Goal: Information Seeking & Learning: Learn about a topic

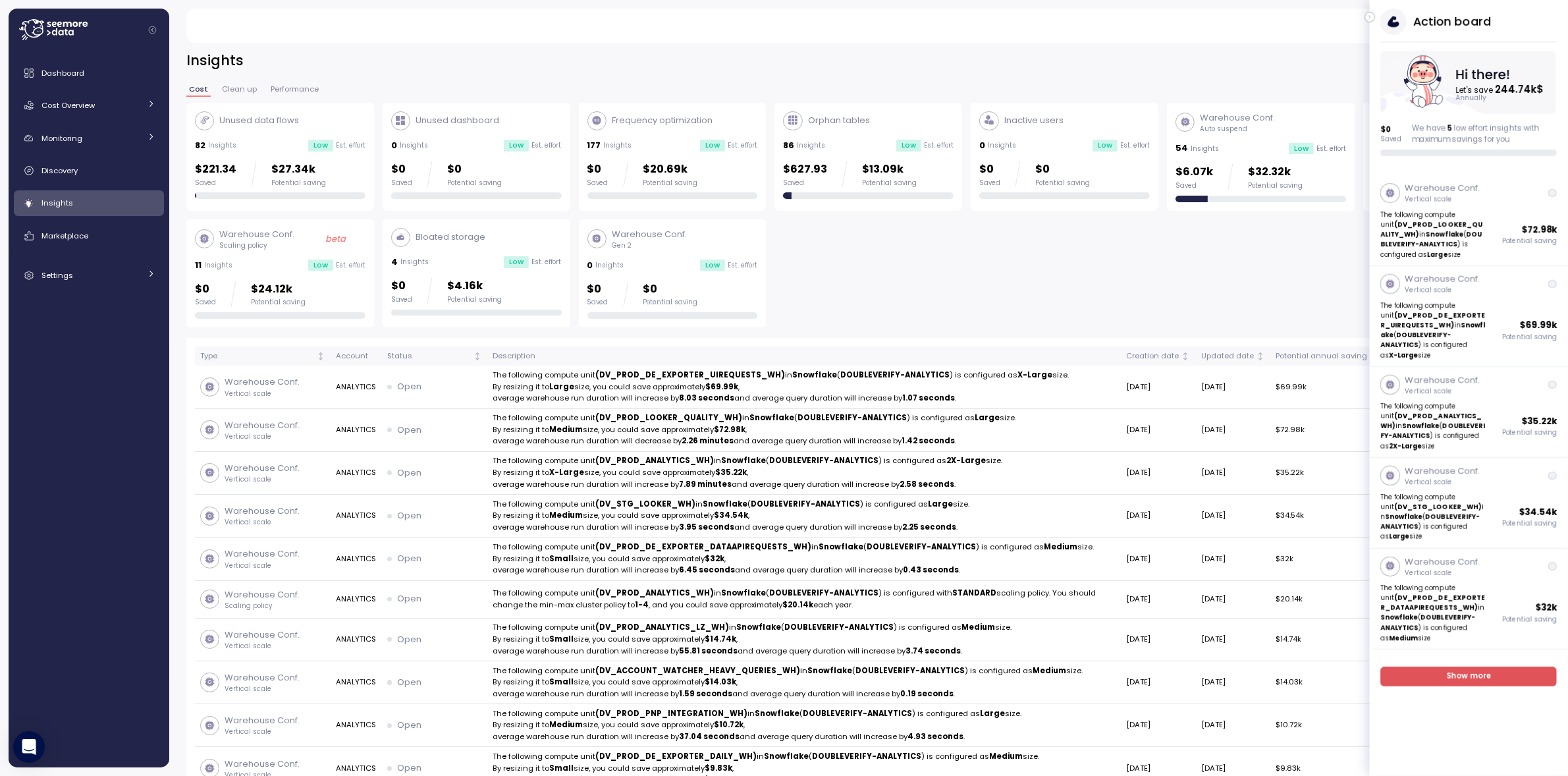
click at [1374, 15] on button "button" at bounding box center [1369, 17] width 10 height 10
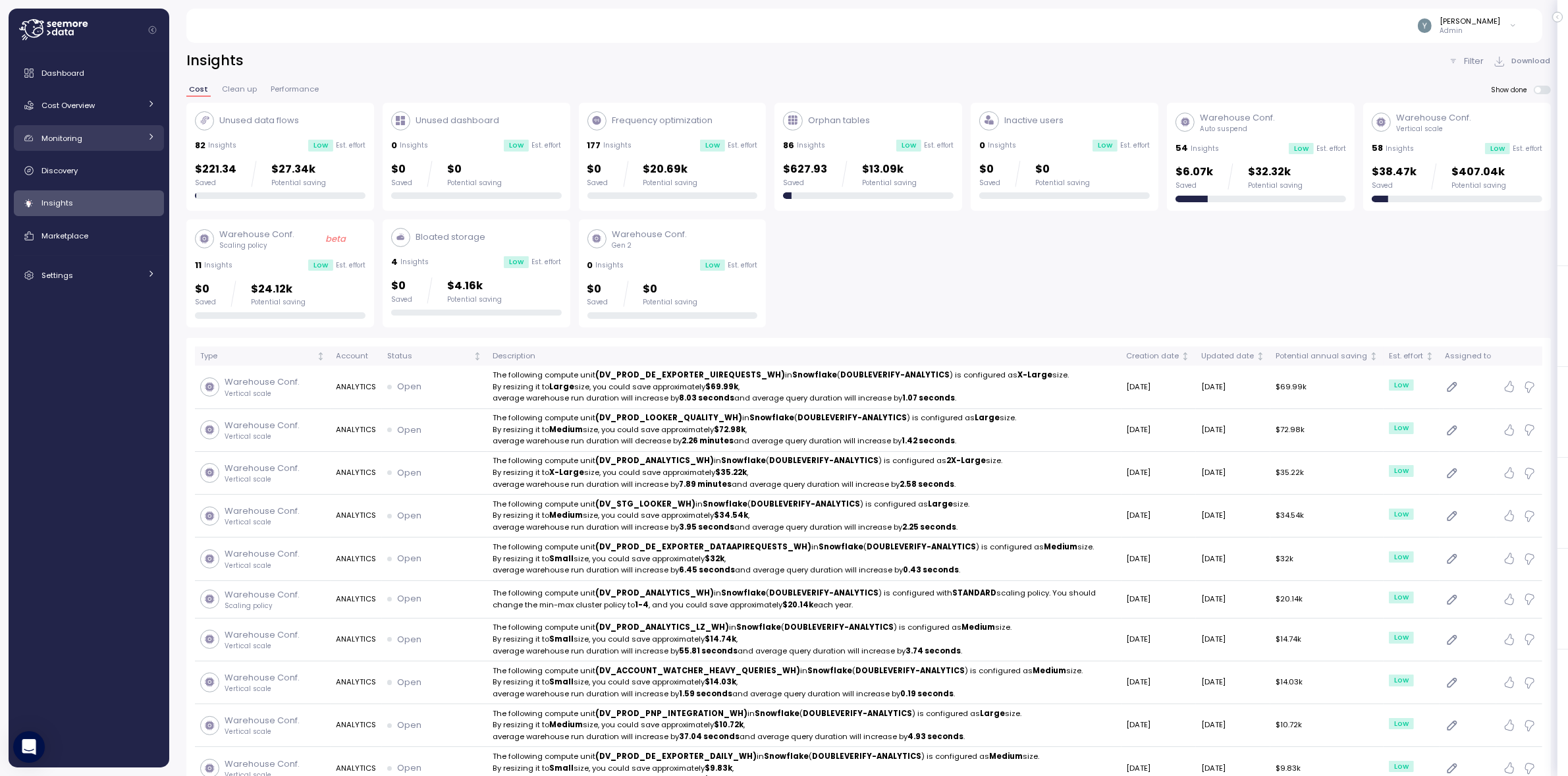
click at [137, 132] on div "Monitoring" at bounding box center [91, 138] width 99 height 13
click at [107, 173] on div "Anomalies" at bounding box center [107, 169] width 97 height 13
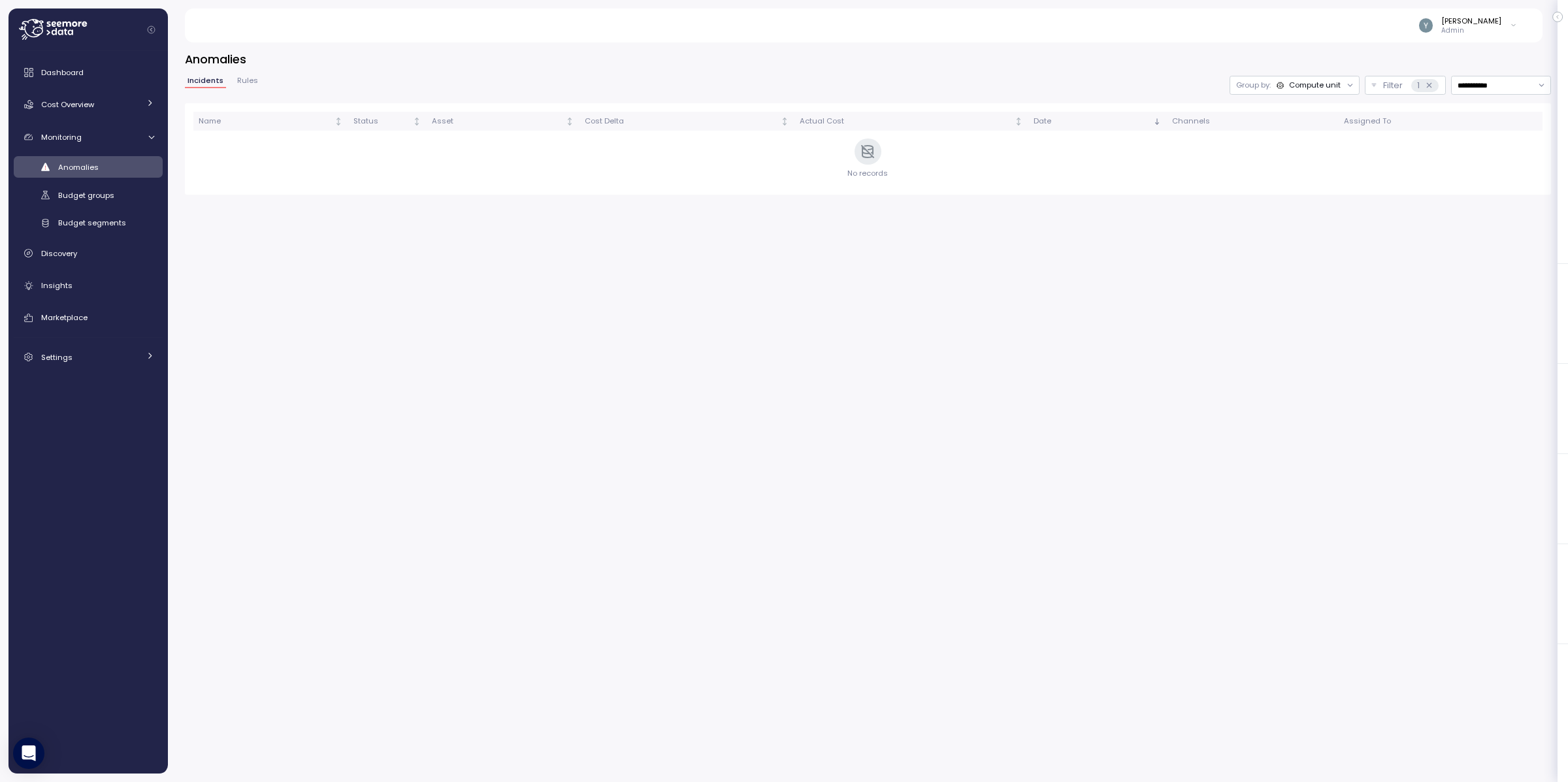
click at [1328, 86] on div "Compute unit" at bounding box center [1314, 84] width 52 height 10
click at [1298, 134] on p "Compute unit" at bounding box center [1304, 135] width 52 height 10
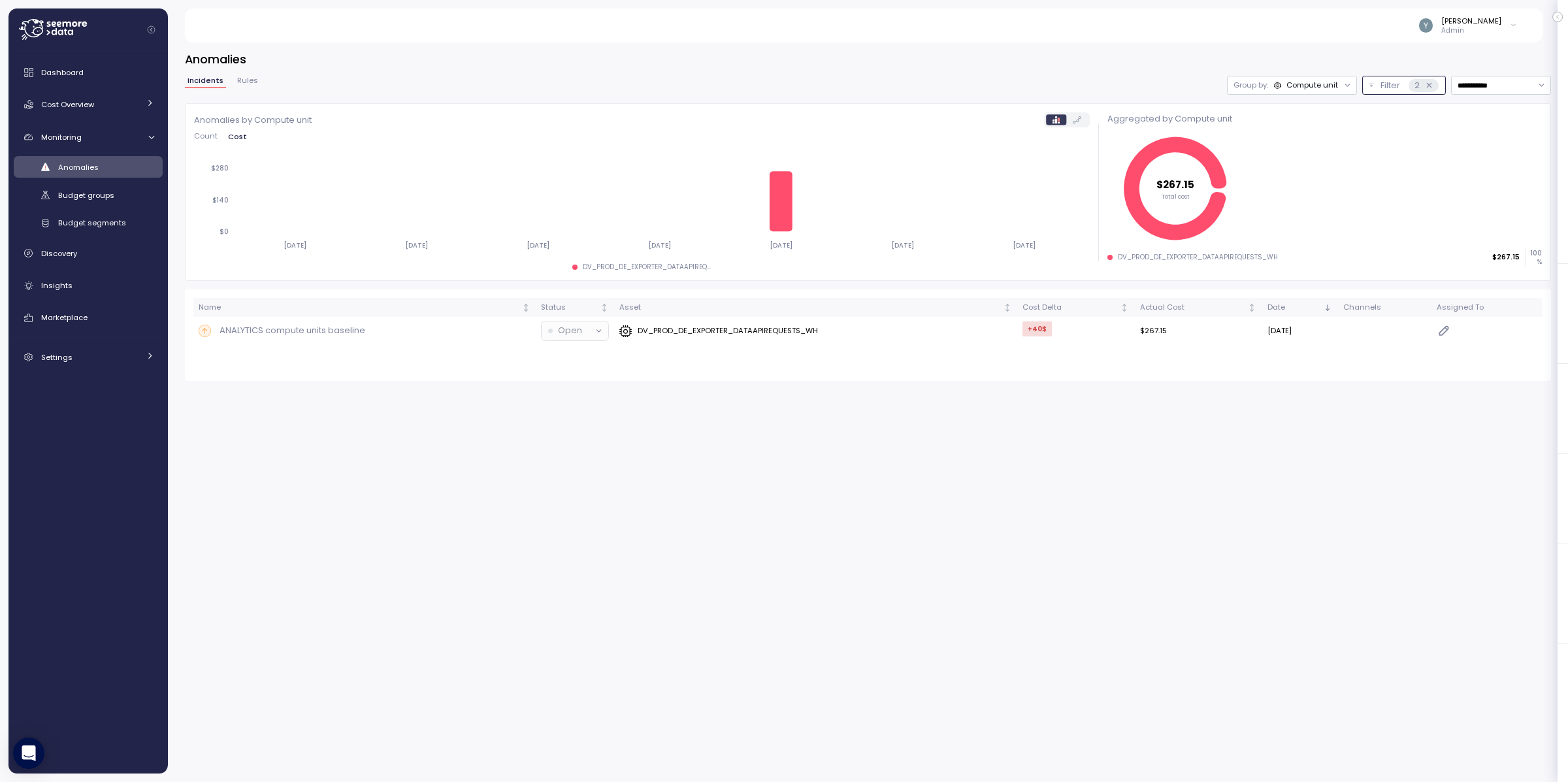
click at [1428, 84] on icon at bounding box center [1429, 85] width 8 height 8
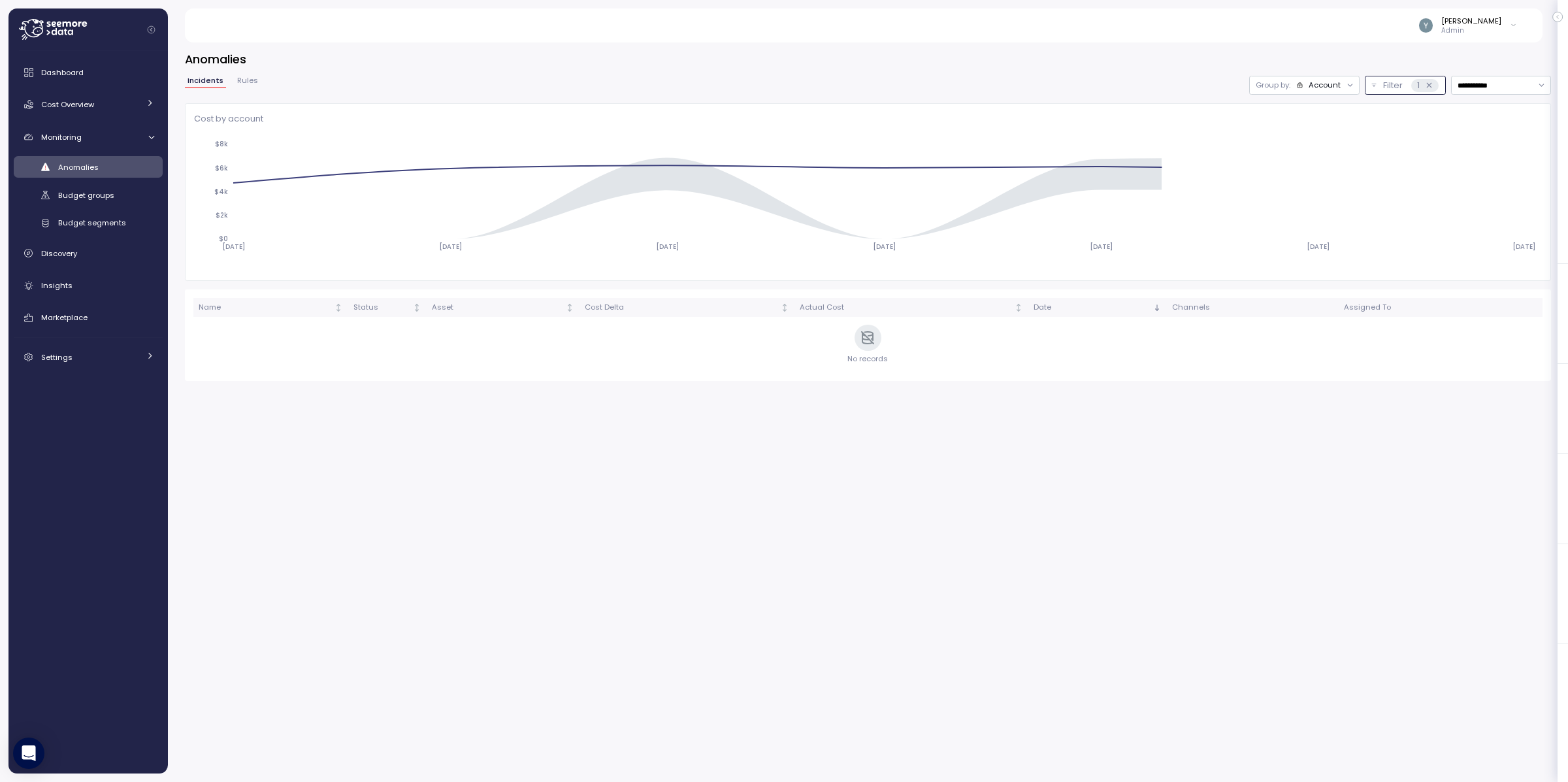
click at [1321, 86] on div "Account" at bounding box center [1324, 84] width 32 height 10
click at [1315, 134] on p "Compute unit" at bounding box center [1314, 135] width 52 height 10
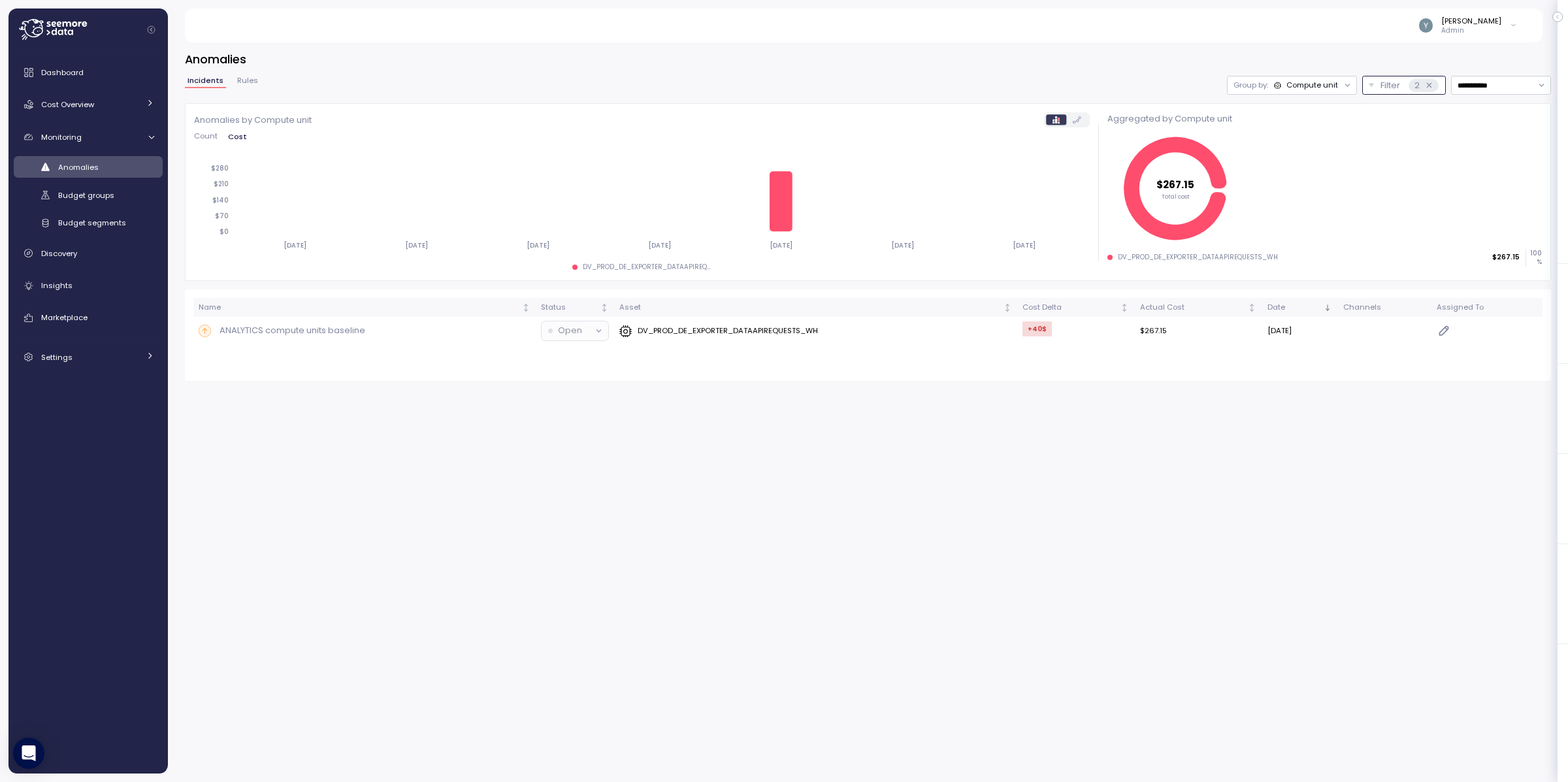
click at [1388, 86] on p "Filter" at bounding box center [1390, 85] width 19 height 13
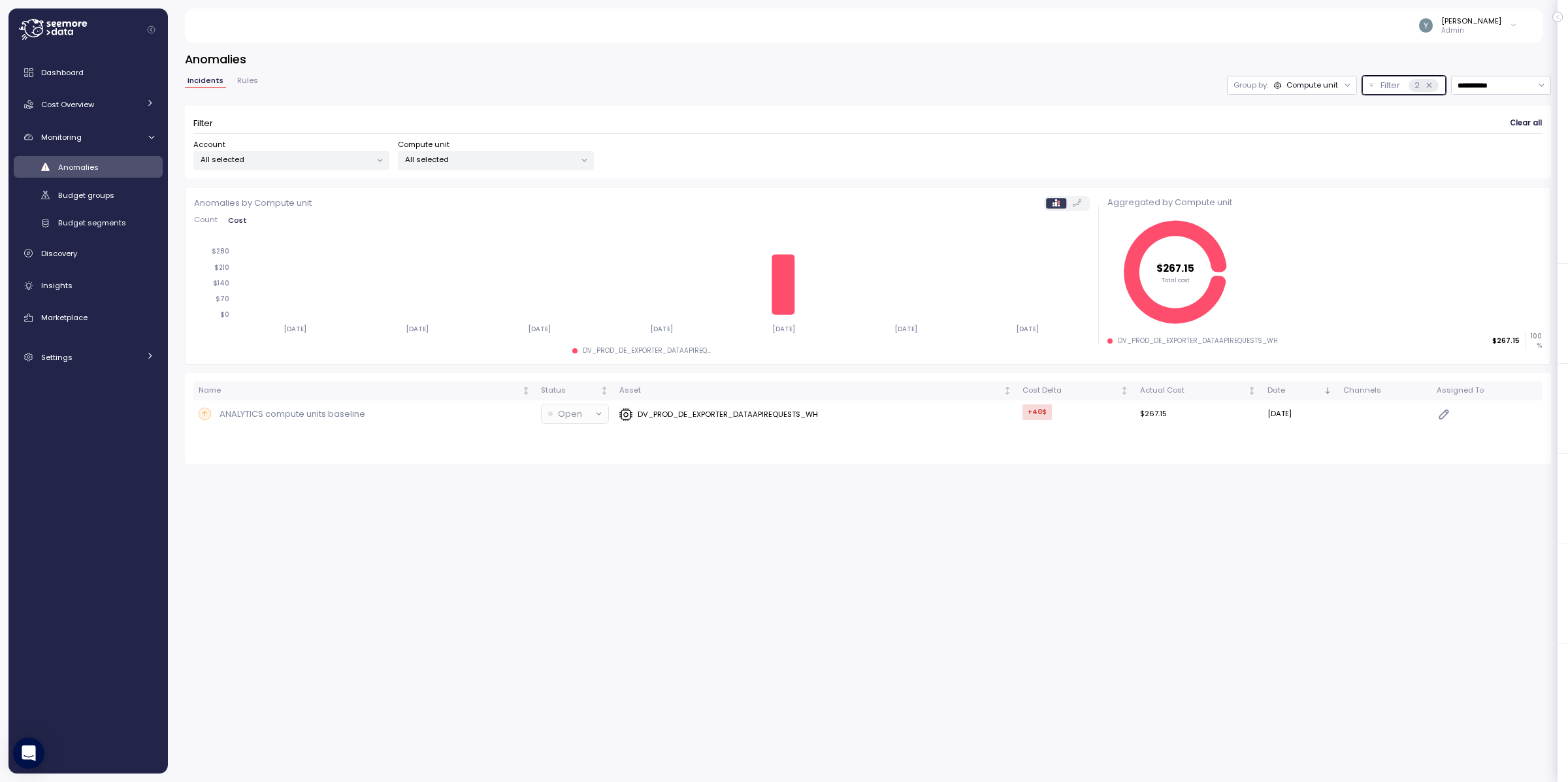
click at [342, 160] on p "All selected" at bounding box center [285, 159] width 171 height 10
click at [484, 162] on p "All selected" at bounding box center [490, 159] width 171 height 10
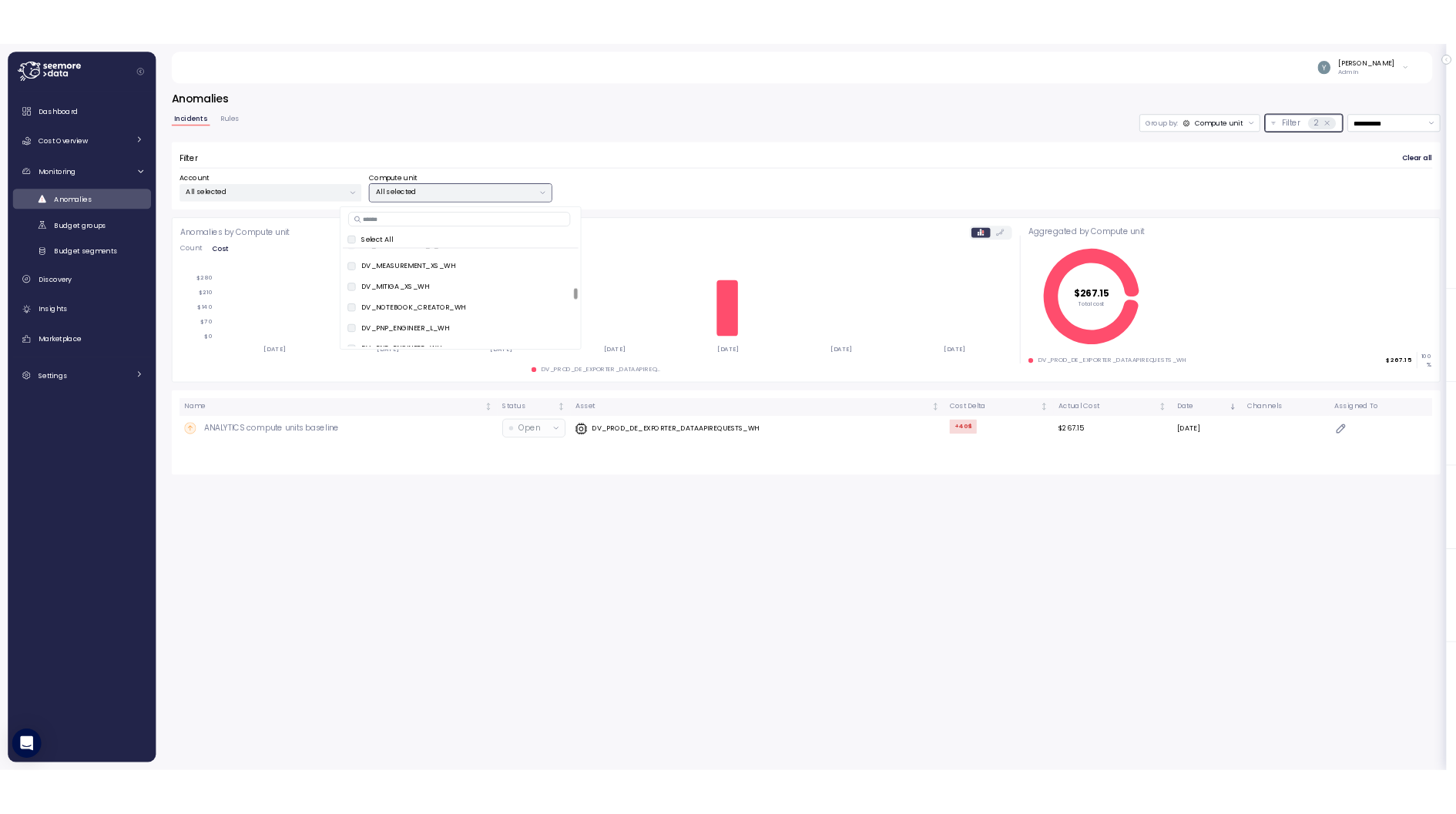
scroll to position [1672, 0]
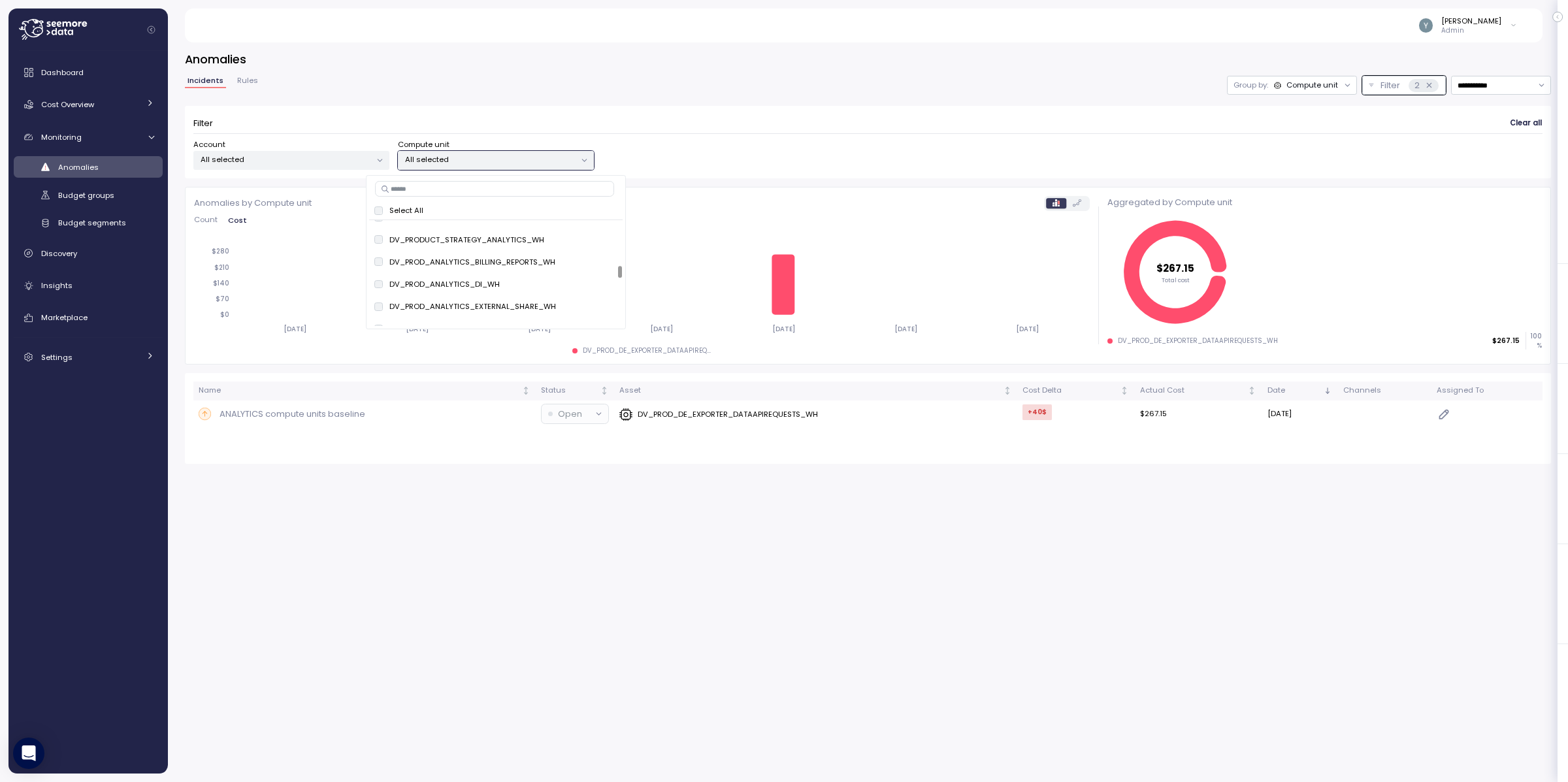
click at [954, 579] on div "**********" at bounding box center [868, 408] width 1400 height 747
click at [1497, 86] on input "**********" at bounding box center [1501, 85] width 100 height 19
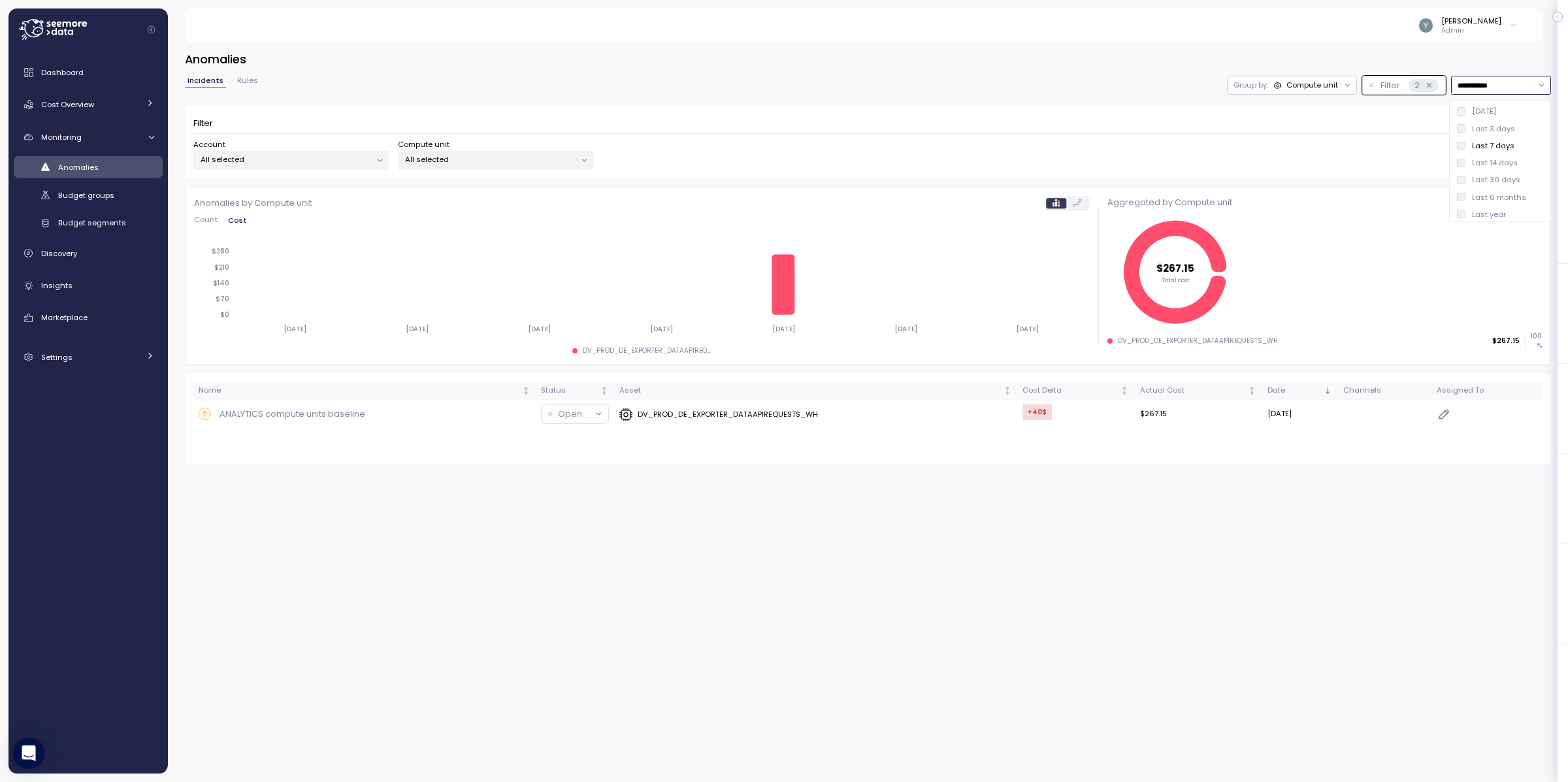
click at [1489, 166] on div "Last 14 days" at bounding box center [1495, 162] width 46 height 10
type input "**********"
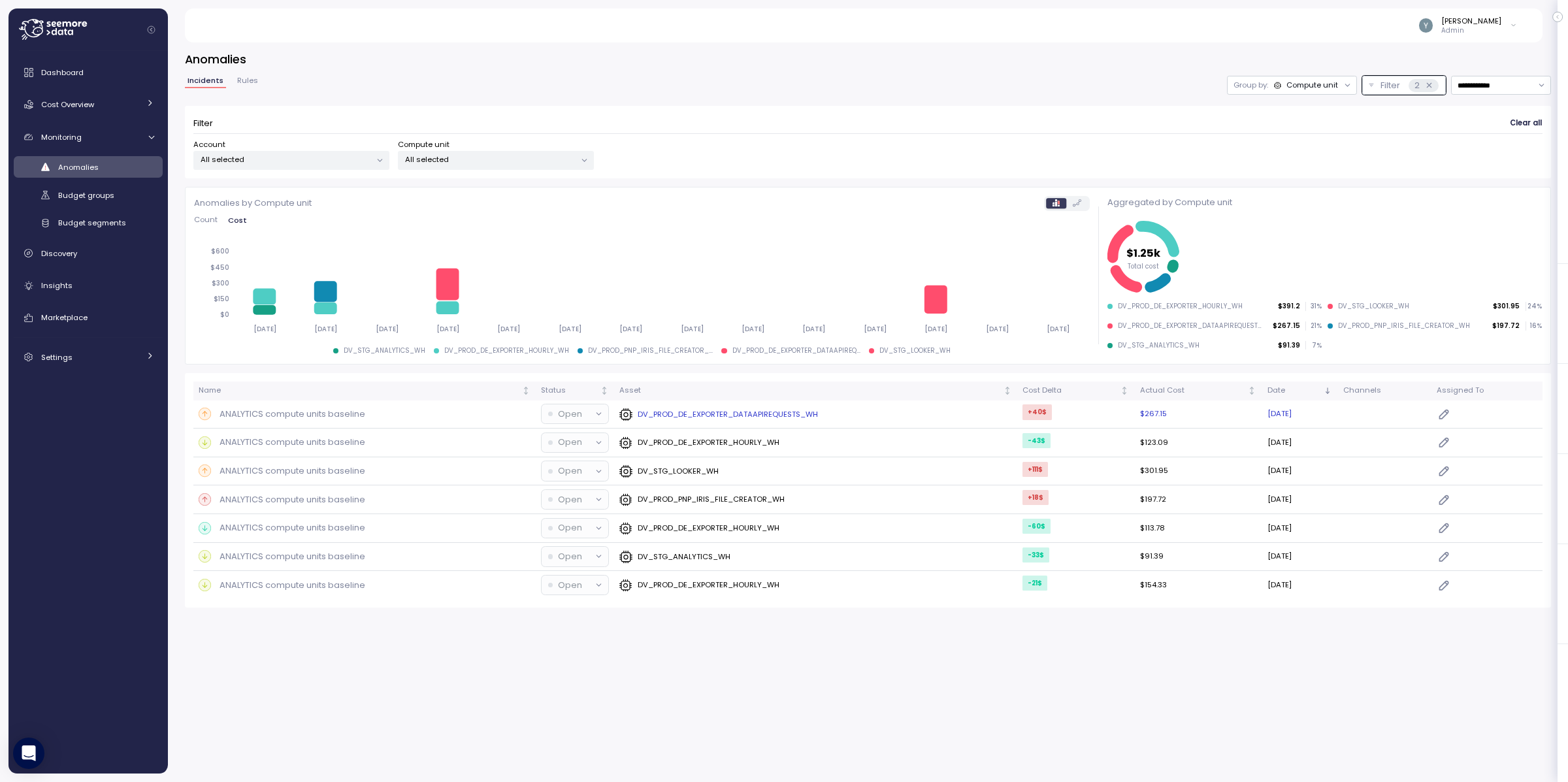
click at [341, 410] on p "ANALYTICS compute units baseline" at bounding box center [292, 414] width 146 height 13
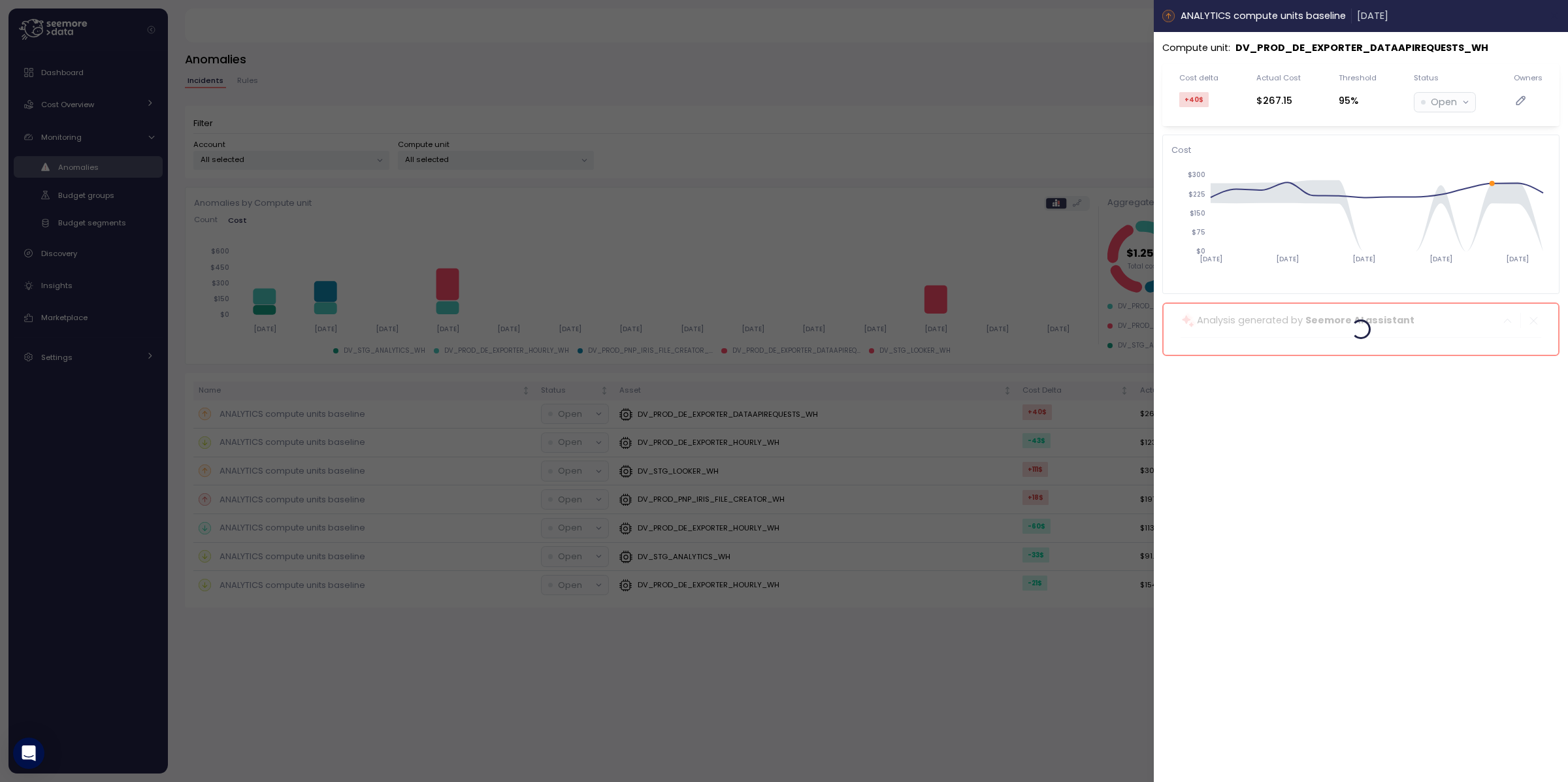
click at [1555, 15] on icon "button" at bounding box center [1554, 15] width 10 height 10
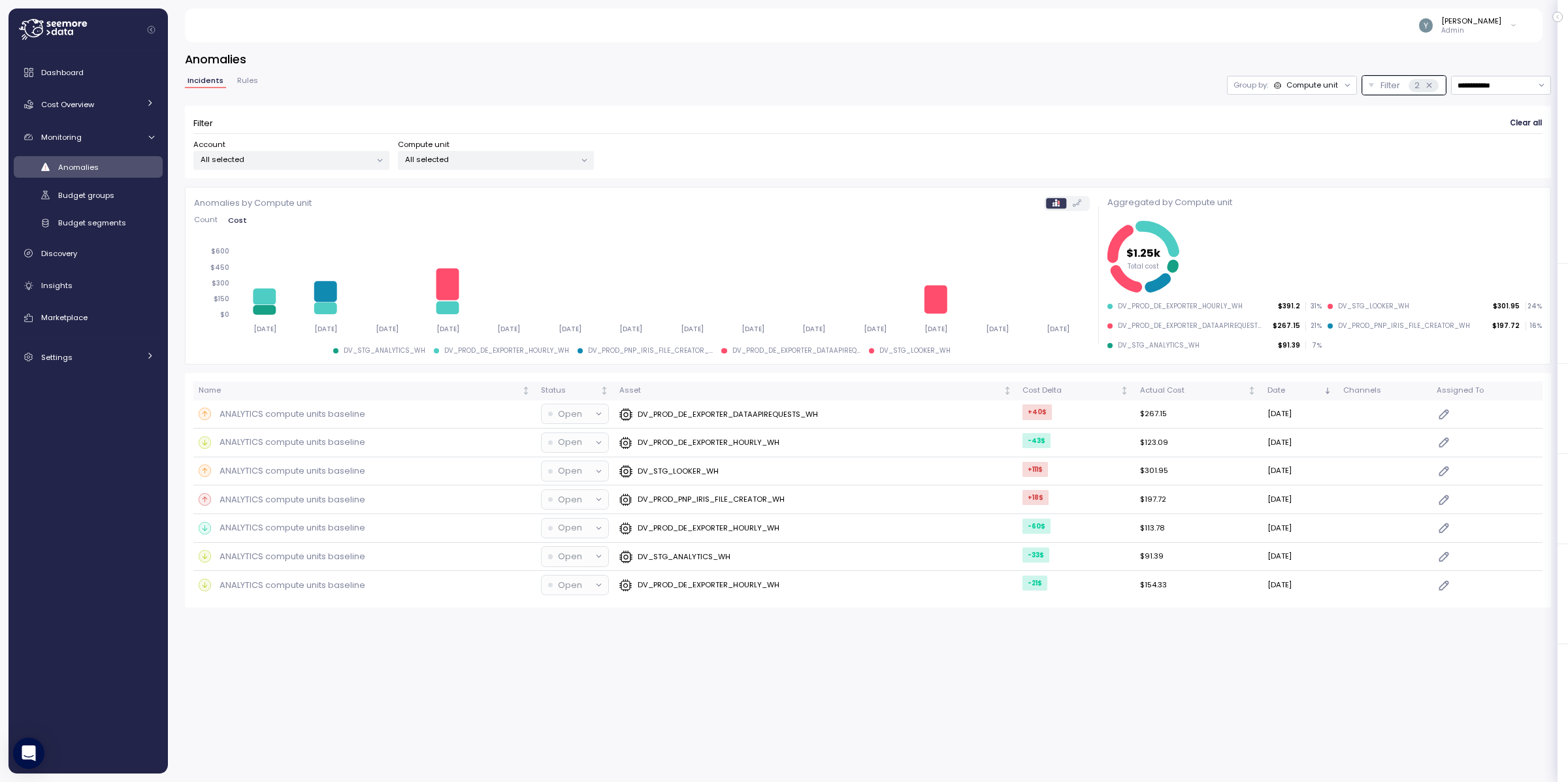
click at [252, 80] on span "Rules" at bounding box center [247, 81] width 21 height 7
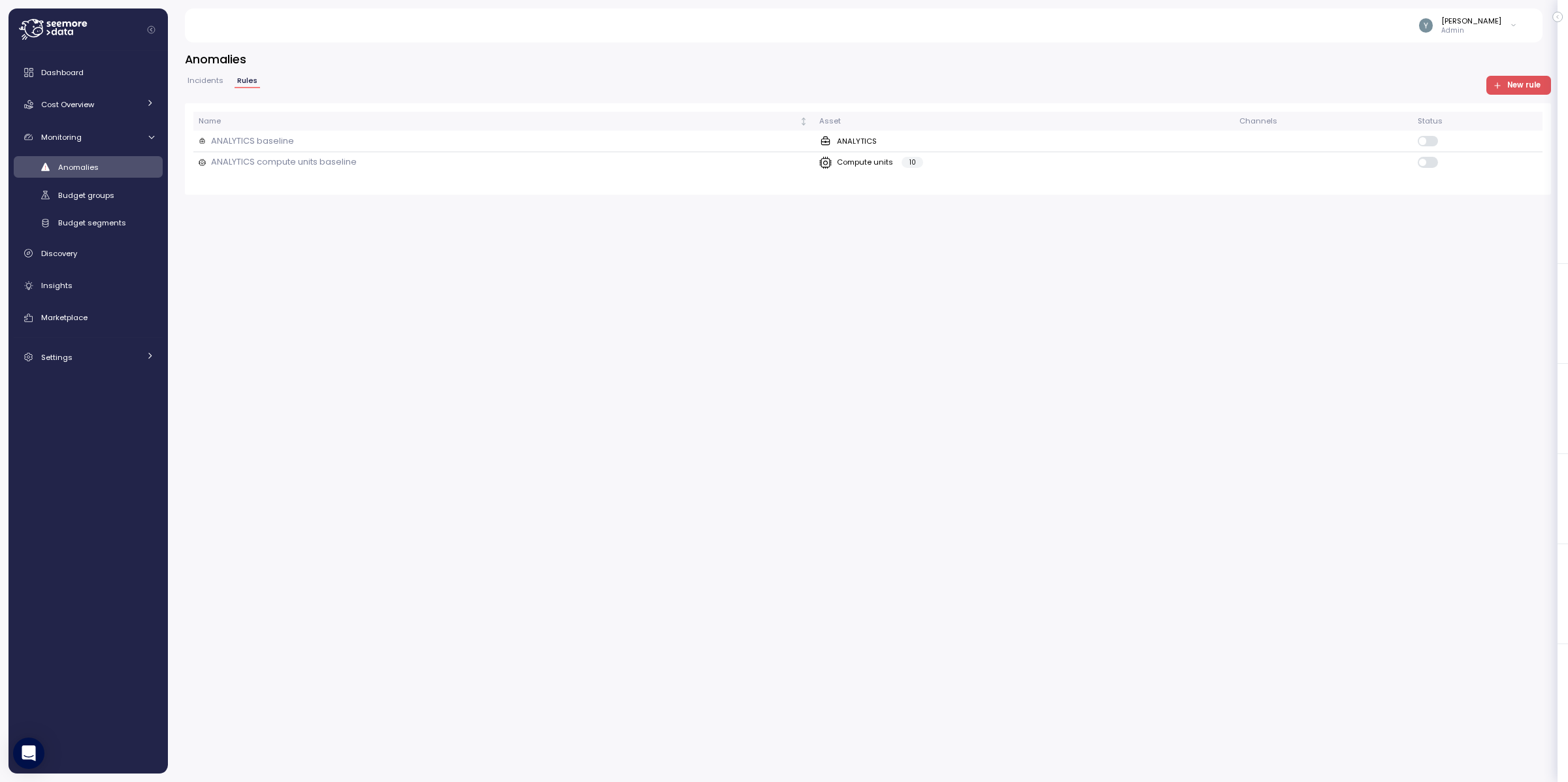
click at [1527, 83] on span "New rule" at bounding box center [1524, 86] width 33 height 18
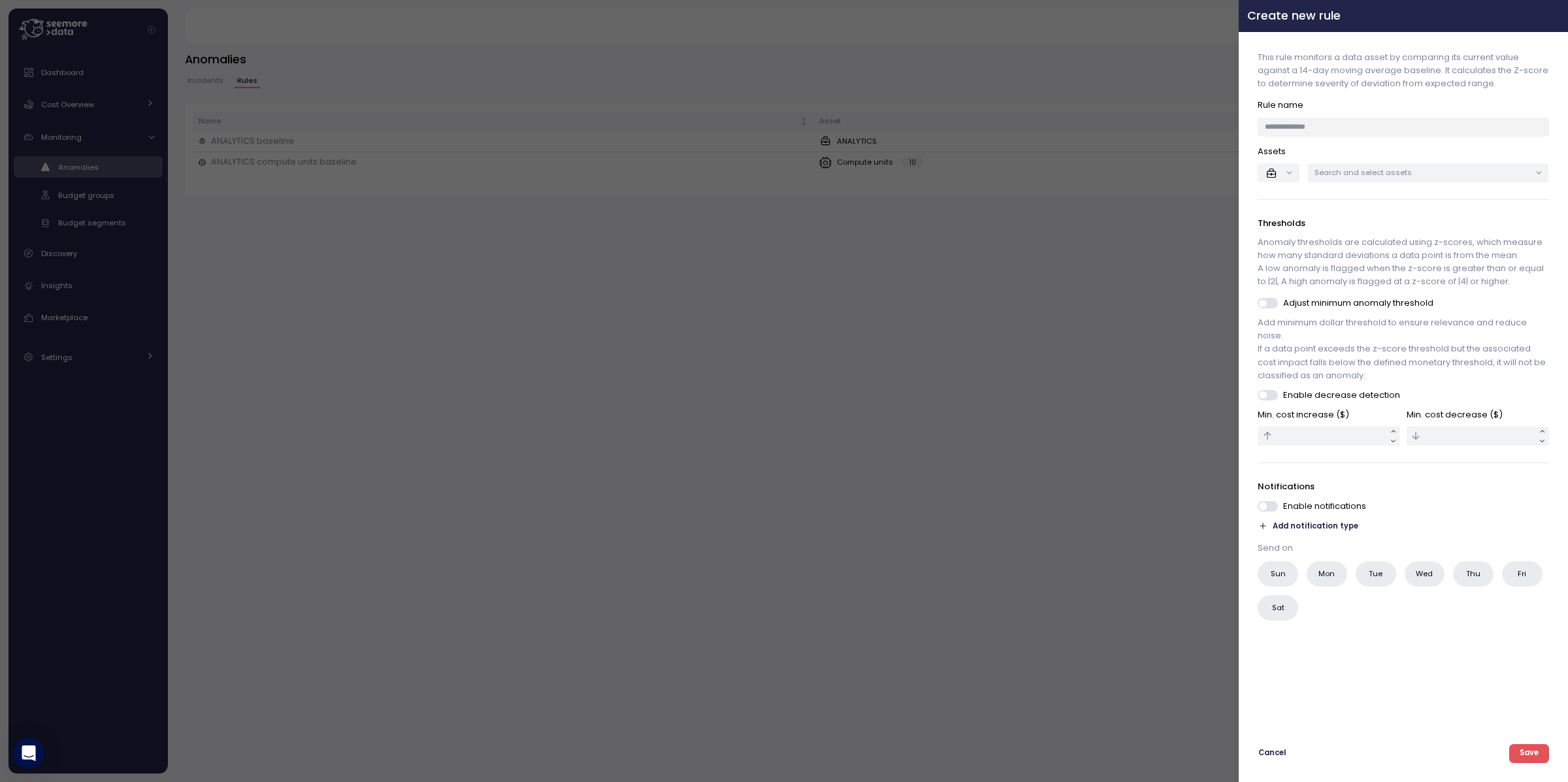
click at [1557, 18] on icon "button" at bounding box center [1554, 16] width 6 height 6
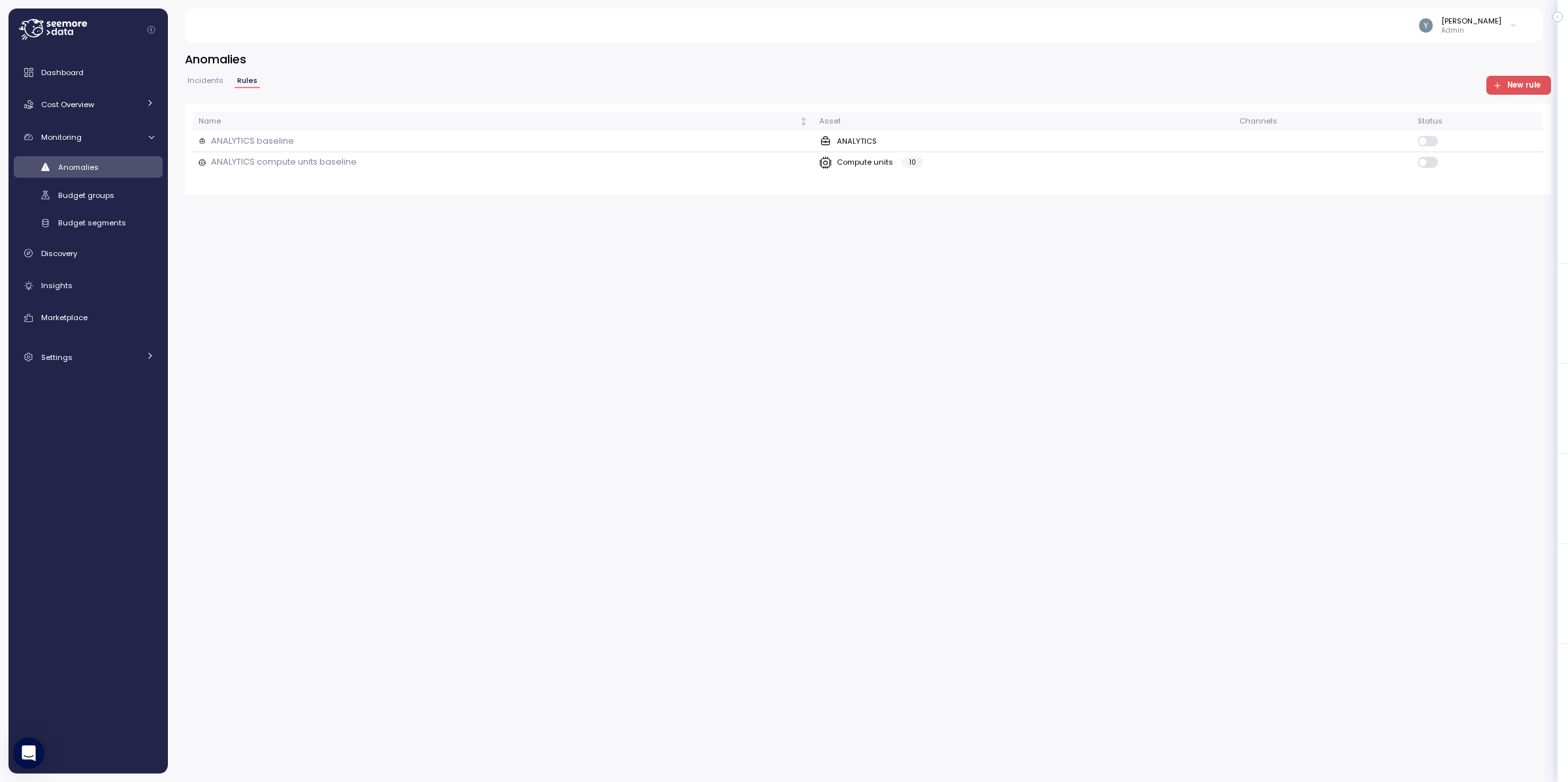
click at [210, 83] on span "Incidents" at bounding box center [205, 81] width 36 height 7
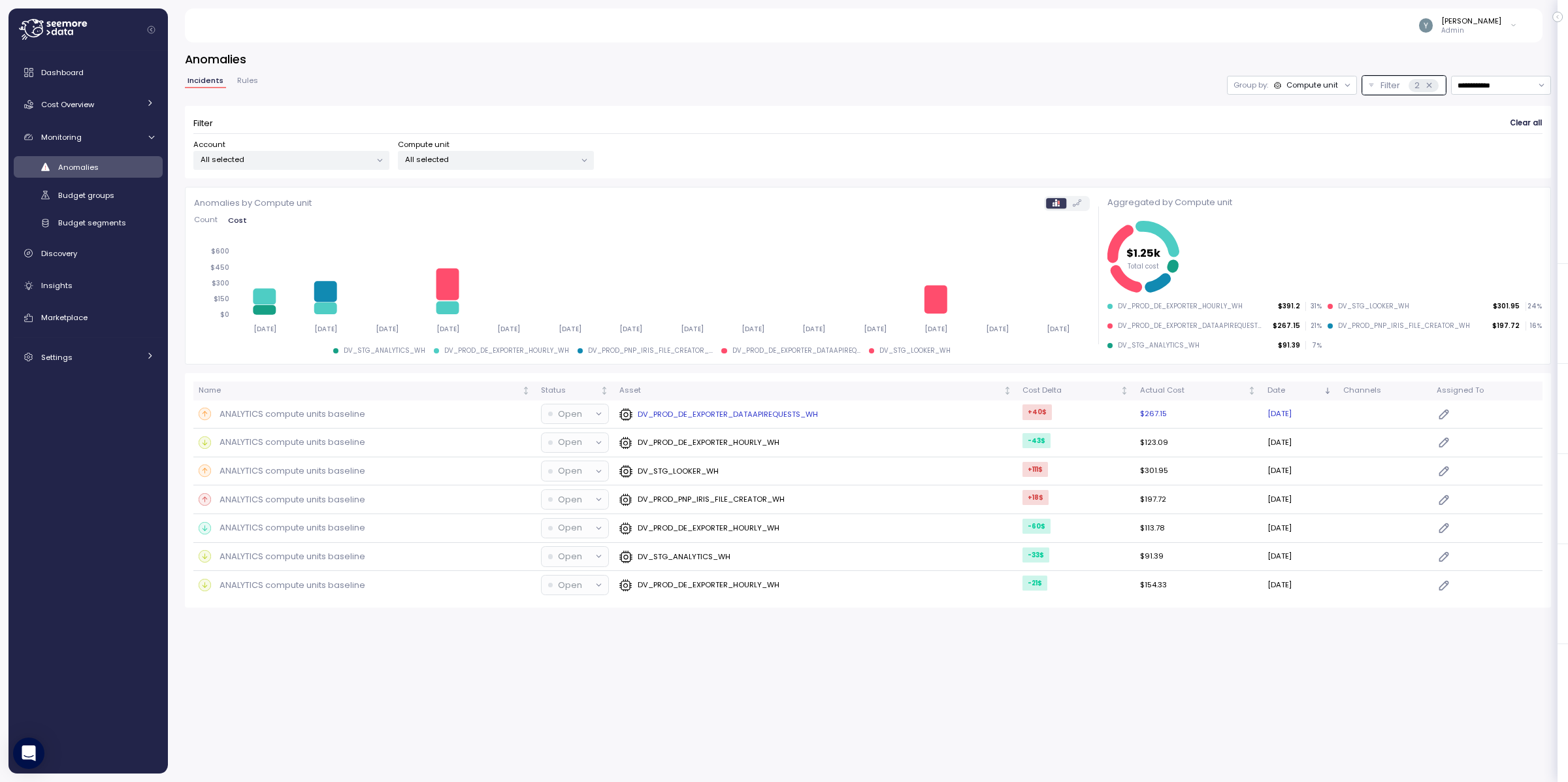
click at [580, 413] on div "Open" at bounding box center [569, 414] width 41 height 13
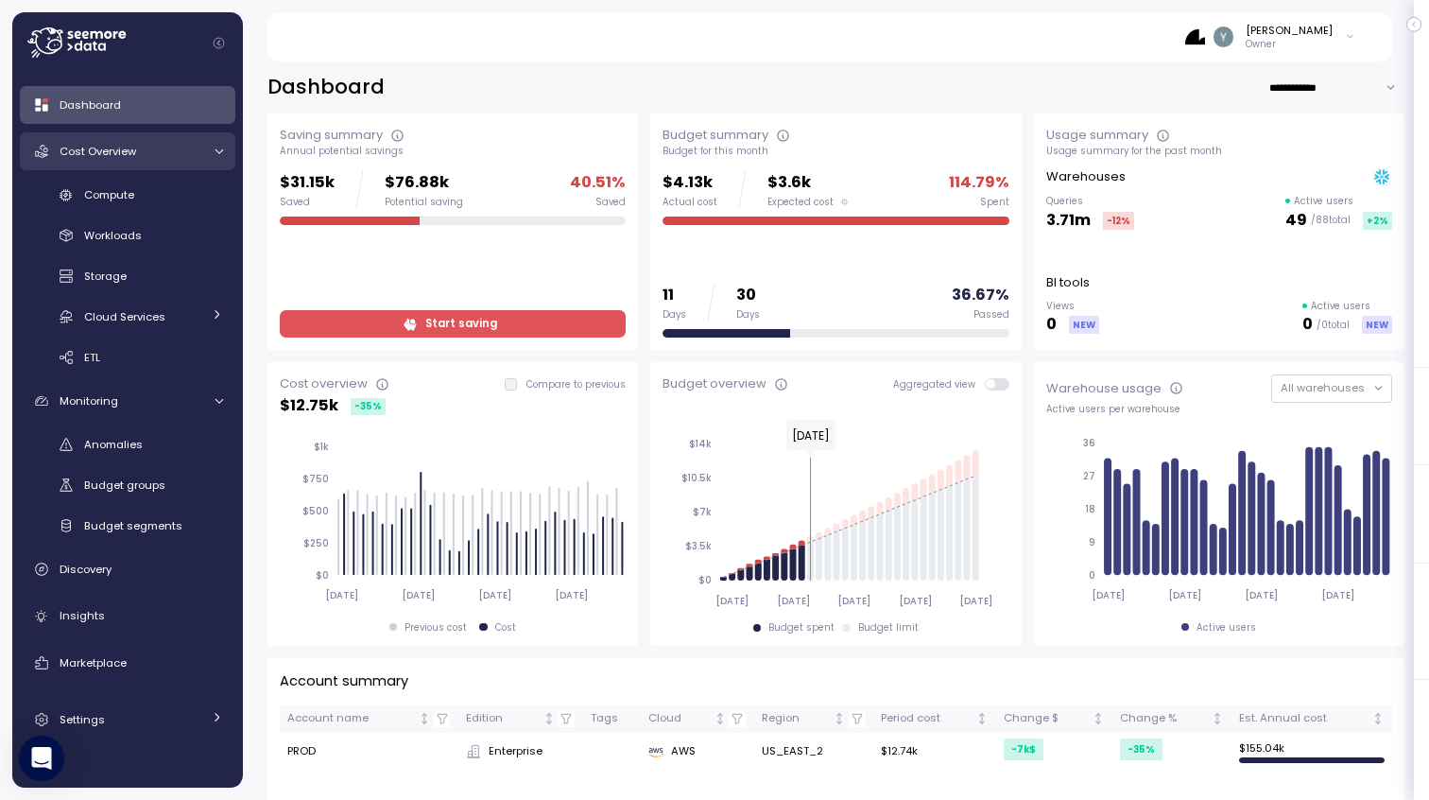
click at [205, 154] on link "Cost Overview" at bounding box center [128, 151] width 216 height 38
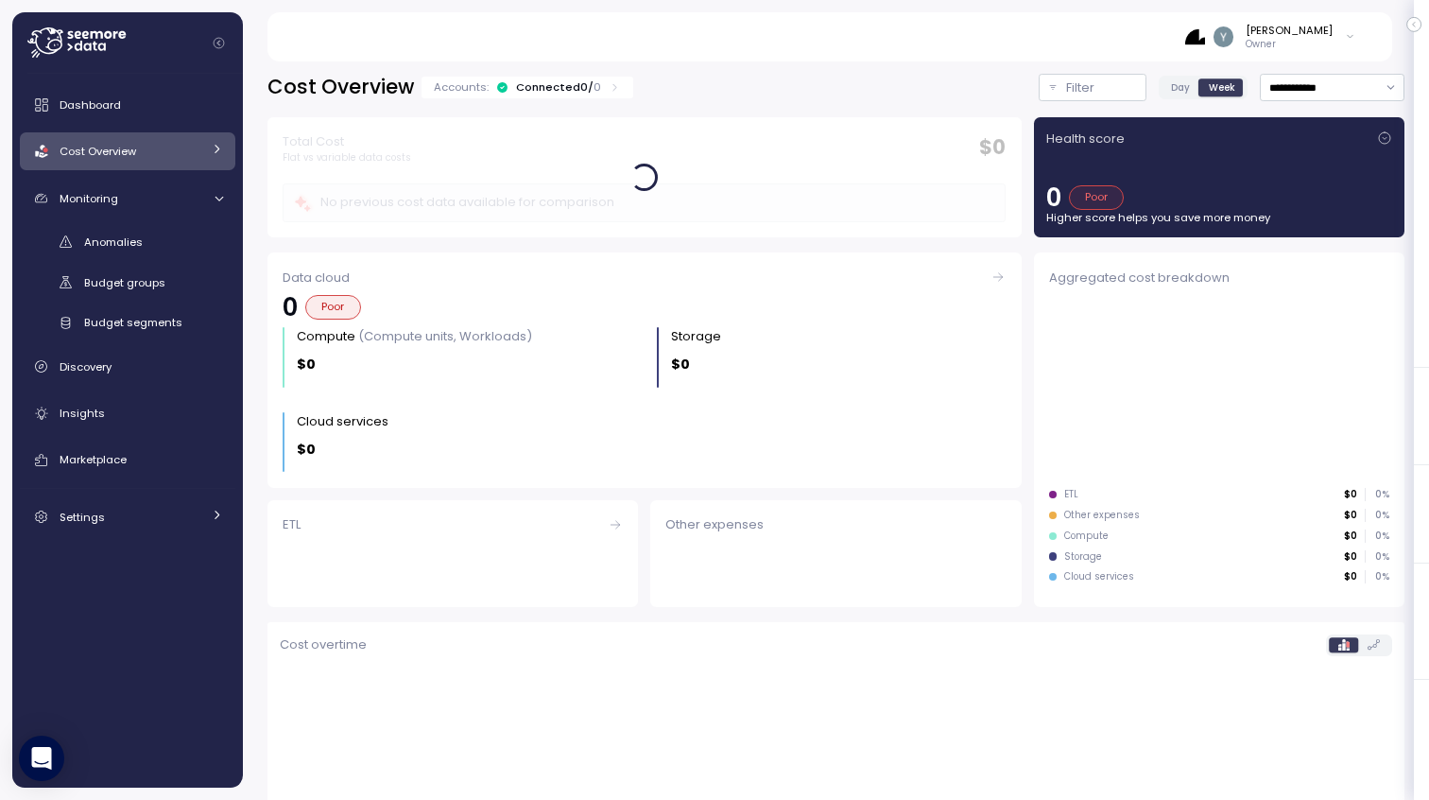
click at [205, 154] on link "Cost Overview" at bounding box center [128, 151] width 216 height 38
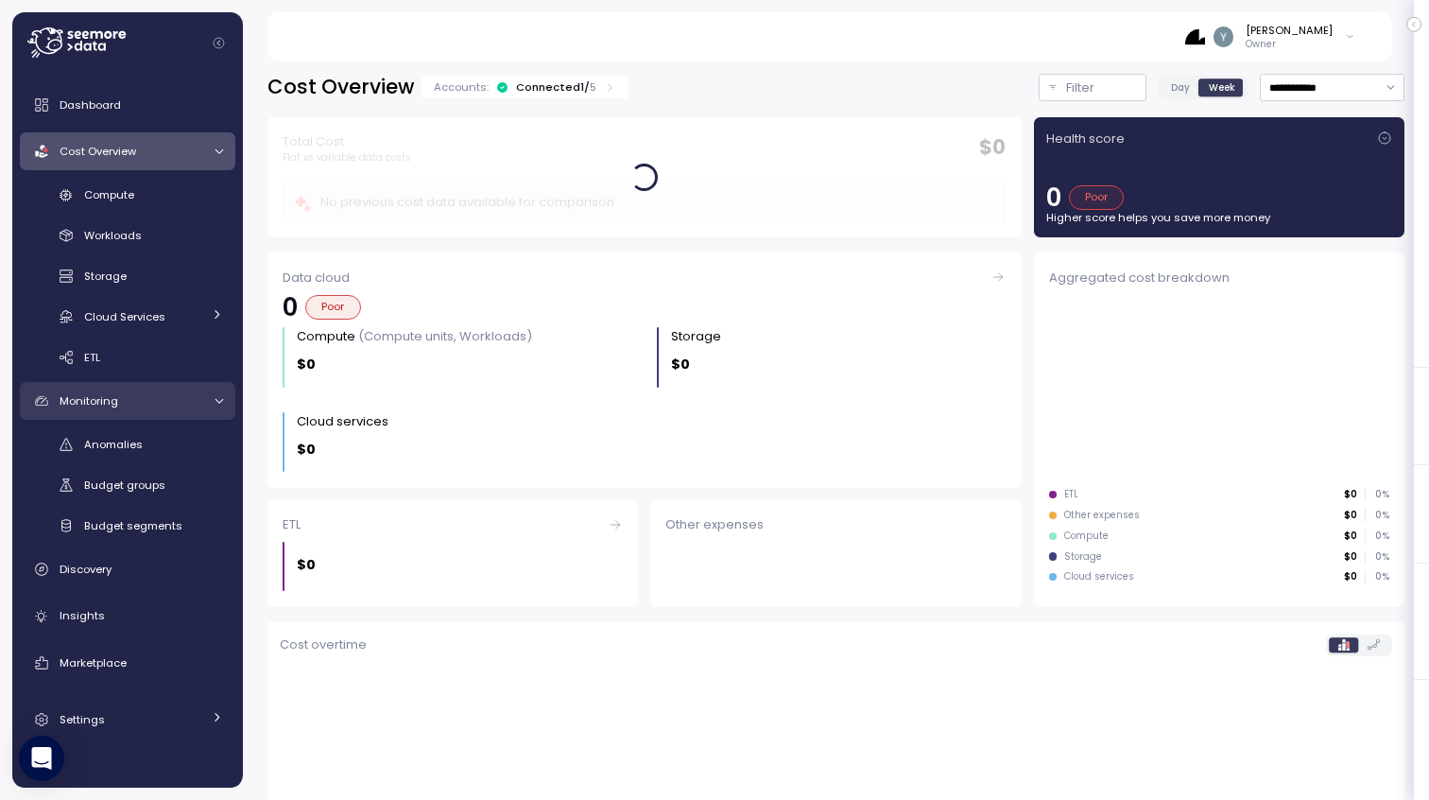
click at [214, 392] on link "Monitoring" at bounding box center [128, 401] width 216 height 38
click at [214, 392] on icon at bounding box center [217, 398] width 12 height 12
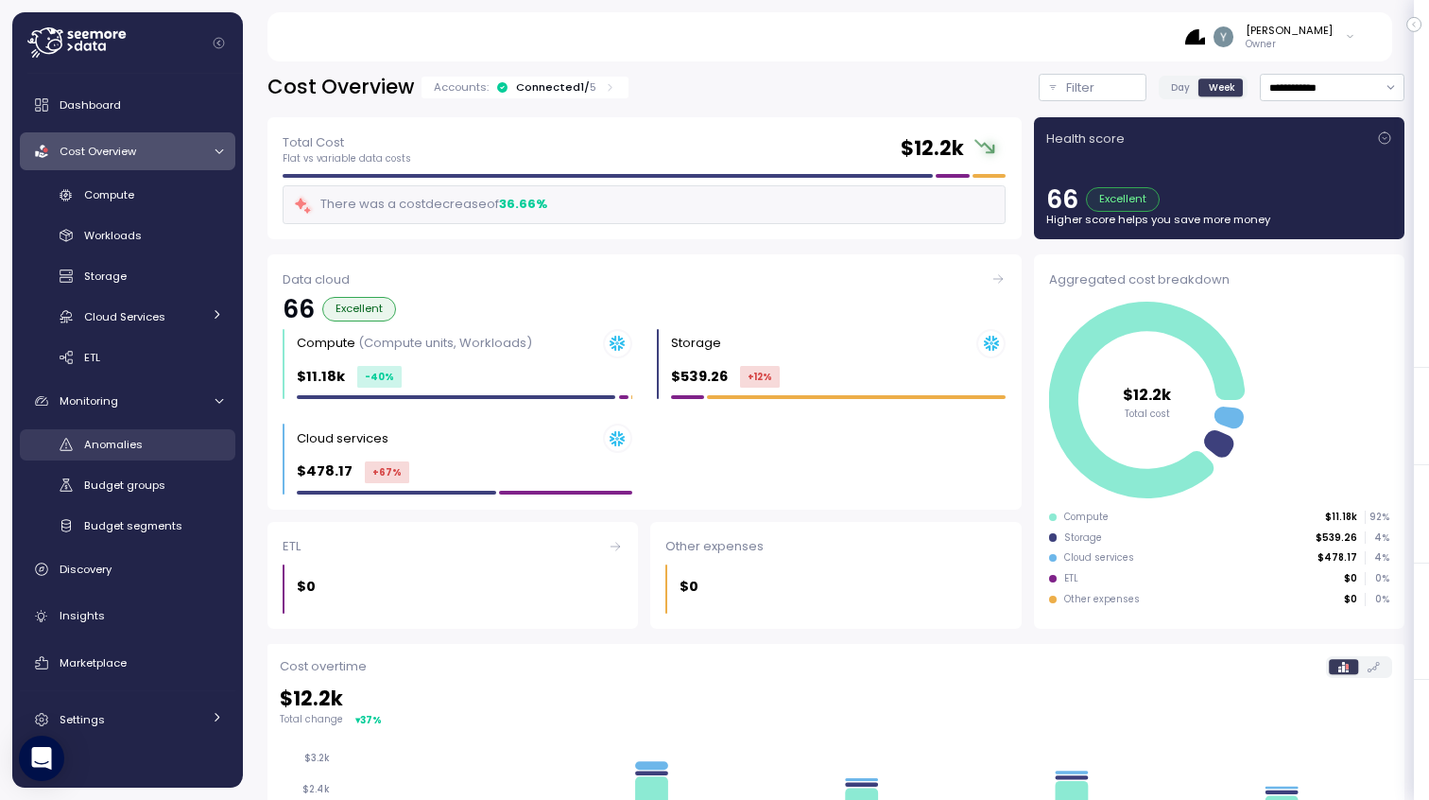
click at [138, 435] on div "Anomalies" at bounding box center [153, 444] width 139 height 19
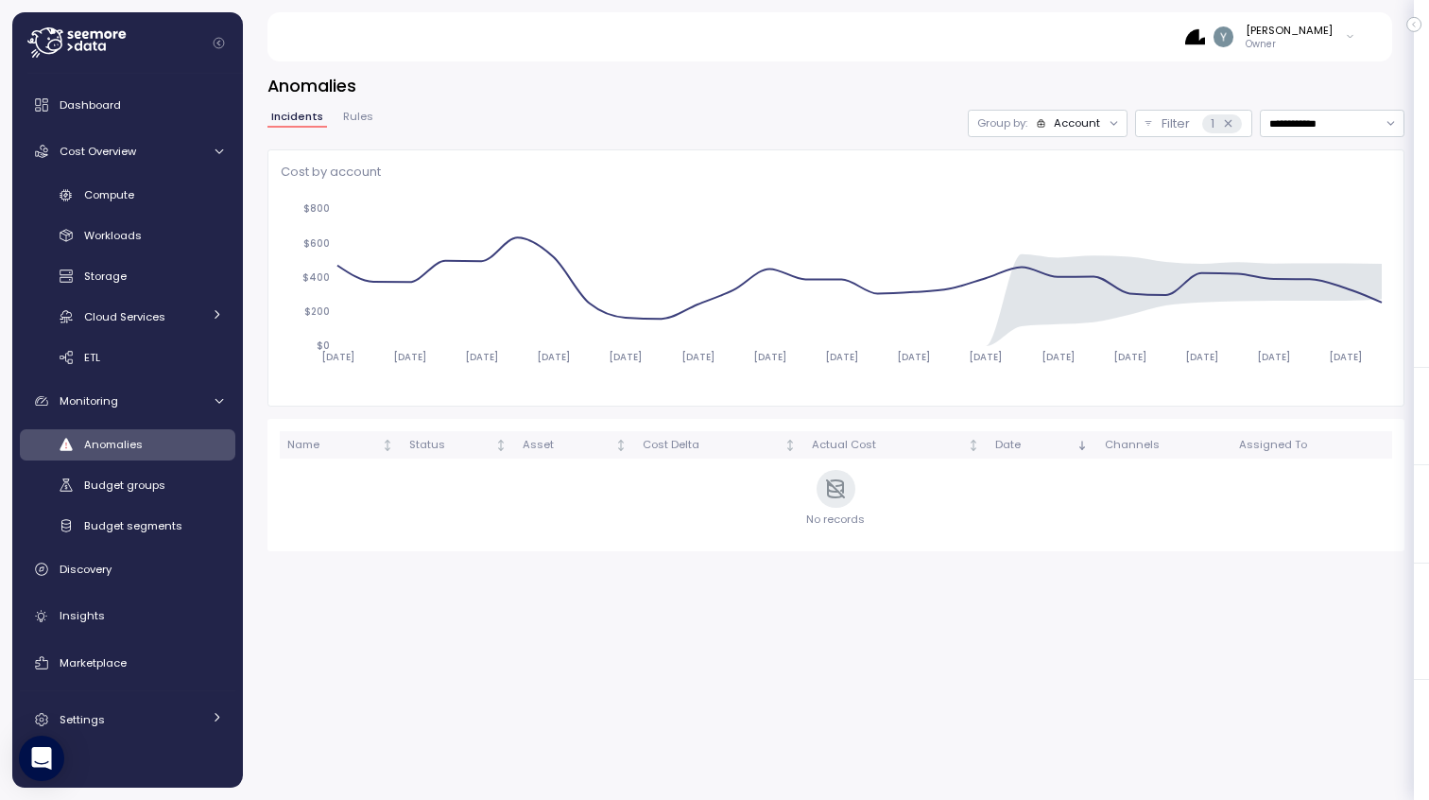
click at [1100, 128] on div at bounding box center [1113, 124] width 26 height 26
click at [1076, 133] on div "Group by: Account" at bounding box center [1048, 123] width 160 height 27
click at [1057, 199] on p "Compute unit" at bounding box center [1065, 196] width 75 height 15
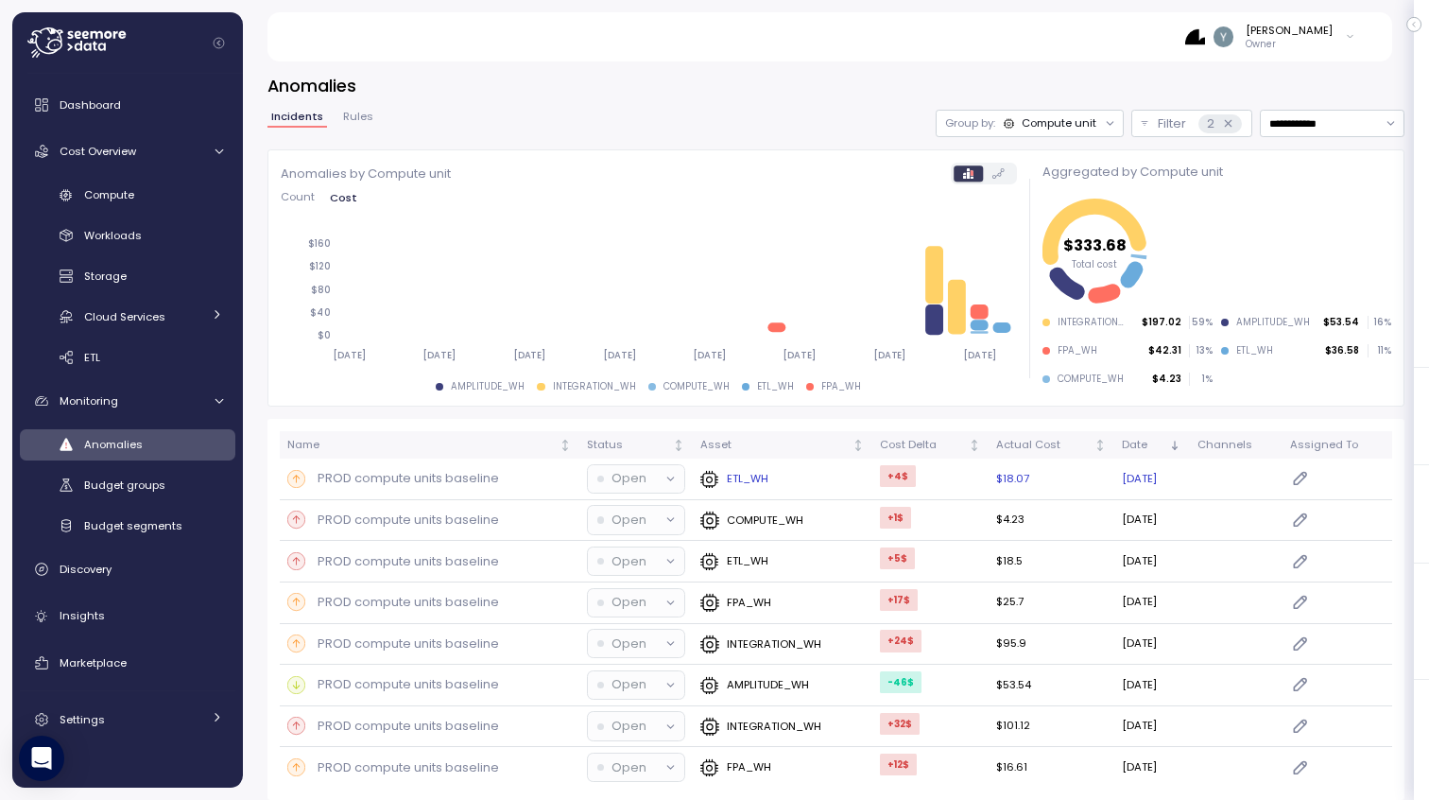
click at [1308, 481] on icon "button" at bounding box center [1301, 478] width 20 height 23
click at [1242, 421] on div "Name Status Asset Cost Delta Actual Cost Date Channels Assigned To PROD compute…" at bounding box center [836, 609] width 1137 height 381
click at [132, 201] on span "Compute" at bounding box center [109, 194] width 50 height 15
